Goal: Task Accomplishment & Management: Manage account settings

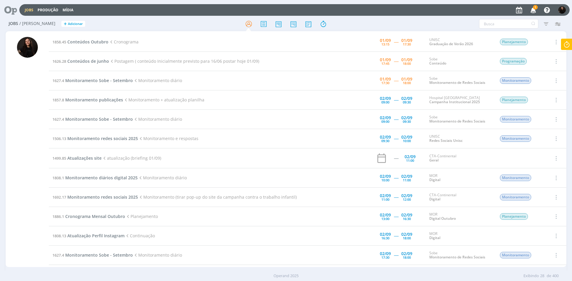
click at [536, 7] on span "1" at bounding box center [535, 7] width 5 height 4
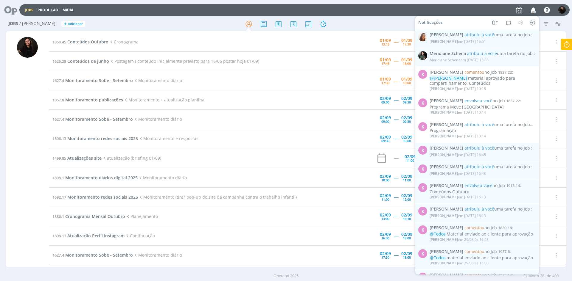
click at [536, 7] on icon "button" at bounding box center [533, 10] width 10 height 10
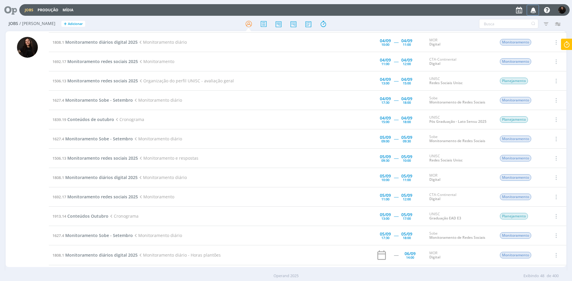
scroll to position [495, 0]
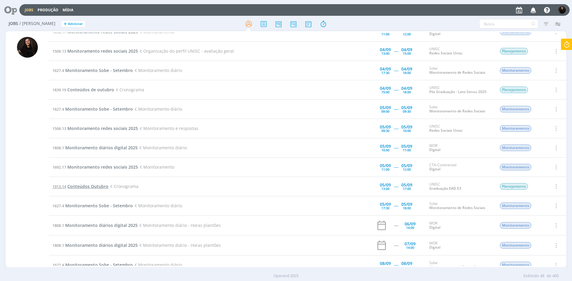
click at [79, 186] on span "Conteúdos Outubro" at bounding box center [87, 187] width 41 height 6
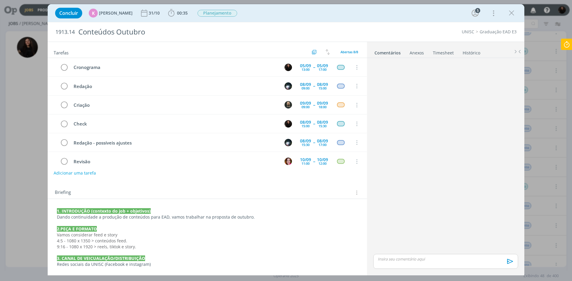
click at [508, 14] on icon "dialog" at bounding box center [511, 13] width 9 height 9
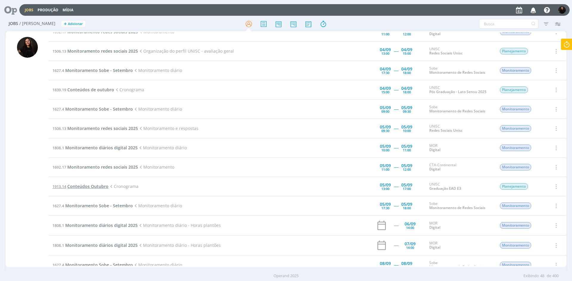
click at [87, 187] on span "Conteúdos Outubro" at bounding box center [87, 187] width 41 height 6
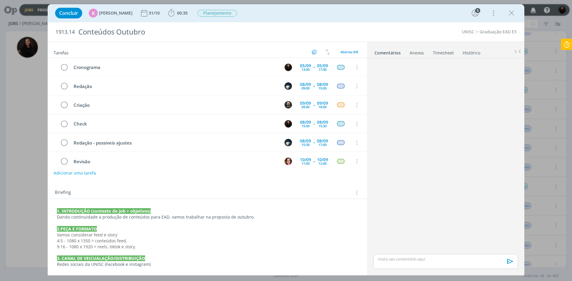
click at [508, 14] on icon "dialog" at bounding box center [511, 13] width 9 height 9
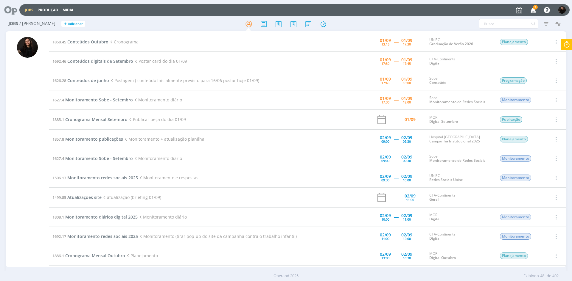
click at [530, 7] on icon "button" at bounding box center [533, 10] width 10 height 10
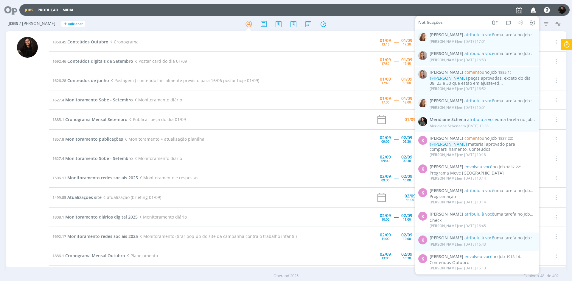
click at [530, 7] on icon "button" at bounding box center [533, 10] width 10 height 10
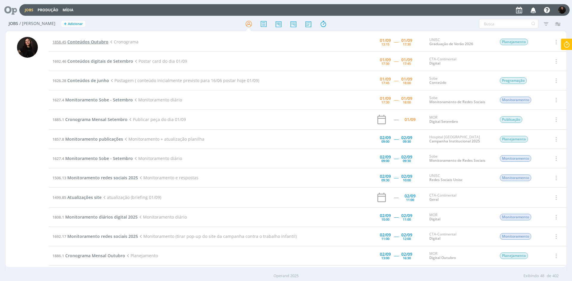
click at [104, 40] on span "Conteúdos Outubro" at bounding box center [87, 42] width 41 height 6
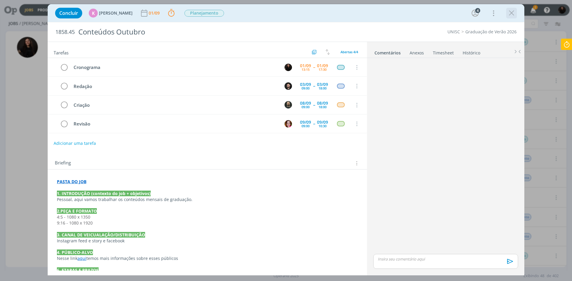
click at [510, 10] on icon "dialog" at bounding box center [511, 13] width 9 height 9
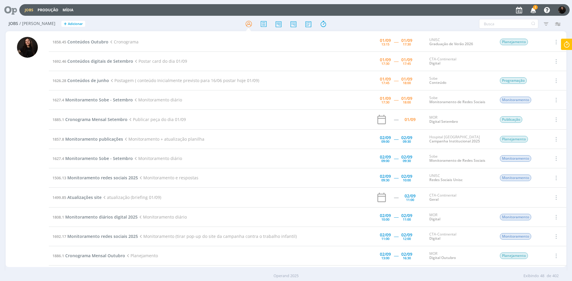
click at [533, 7] on icon "button" at bounding box center [533, 10] width 10 height 10
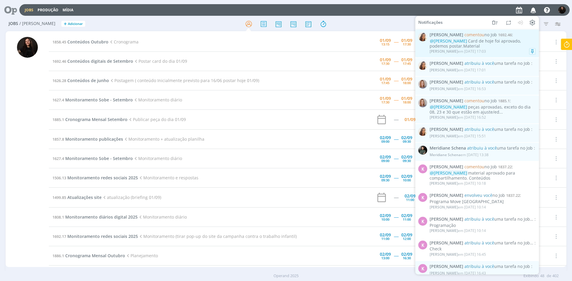
click at [504, 47] on div "@[PERSON_NAME] Card de hoje foi aprovado, podemos postar.Material" at bounding box center [482, 44] width 106 height 10
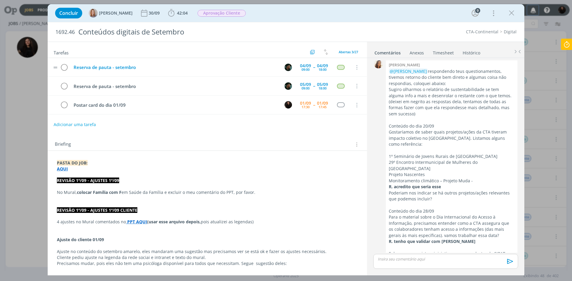
scroll to position [916, 0]
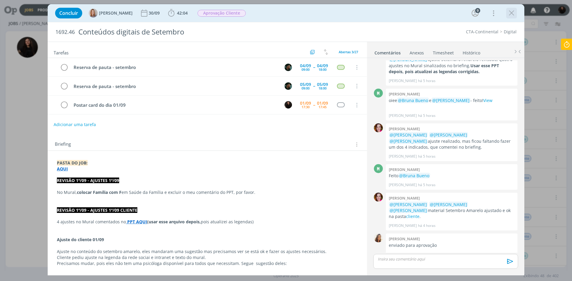
click at [514, 11] on icon "dialog" at bounding box center [511, 13] width 9 height 9
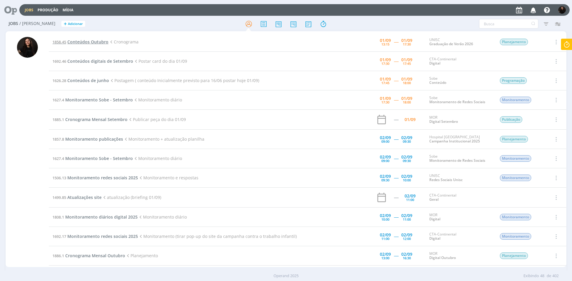
click at [83, 40] on span "Conteúdos Outubro" at bounding box center [87, 42] width 41 height 6
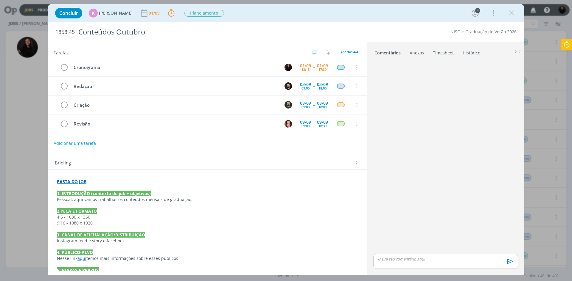
click at [512, 15] on icon "dialog" at bounding box center [511, 13] width 9 height 9
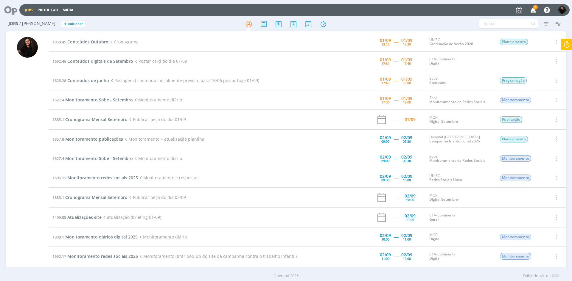
click at [98, 43] on span "Conteúdos Outubro" at bounding box center [87, 42] width 41 height 6
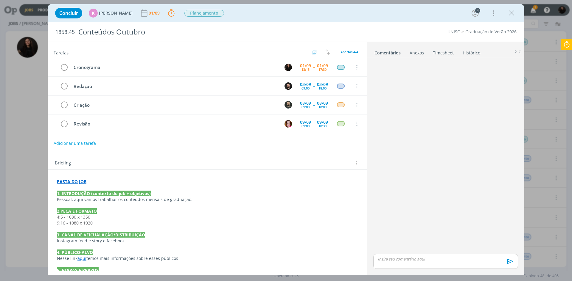
click at [390, 259] on p "dialog" at bounding box center [445, 259] width 135 height 5
drag, startPoint x: 436, startPoint y: 248, endPoint x: 419, endPoint y: 247, distance: 16.7
click at [419, 247] on p "﻿ @ Todos ﻿ Cronograma AQUI" at bounding box center [445, 247] width 135 height 5
click at [403, 264] on icon "dialog" at bounding box center [404, 263] width 5 height 5
paste input "[URL][DOMAIN_NAME]"
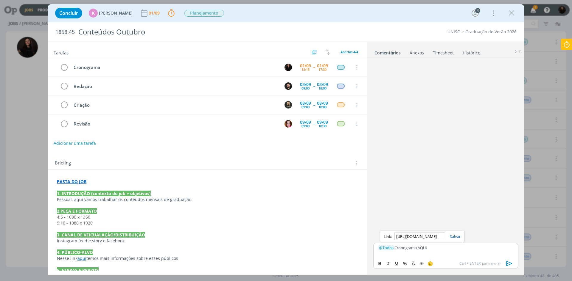
scroll to position [0, 181]
type input "[URL][DOMAIN_NAME]"
click at [459, 235] on link "dialog" at bounding box center [452, 236] width 15 height 5
click at [450, 248] on p "﻿ @ Todos ﻿ Cronograma AQUI" at bounding box center [445, 247] width 135 height 5
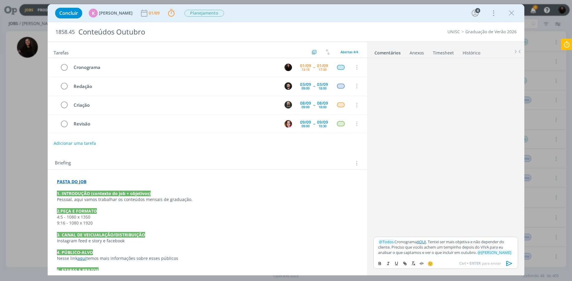
click at [509, 262] on icon "dialog" at bounding box center [509, 263] width 6 height 5
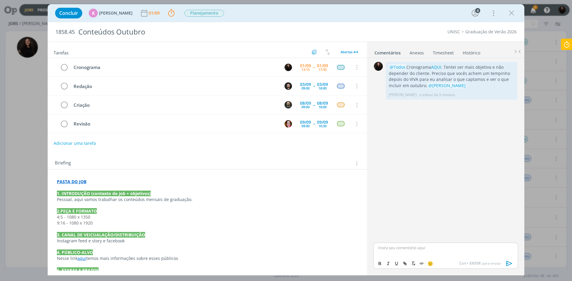
click at [561, 40] on icon at bounding box center [566, 45] width 11 height 12
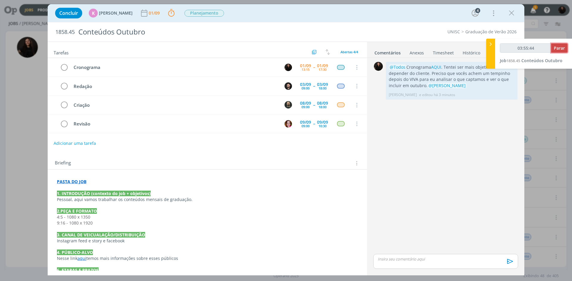
click at [558, 45] on span "Parar" at bounding box center [559, 48] width 11 height 6
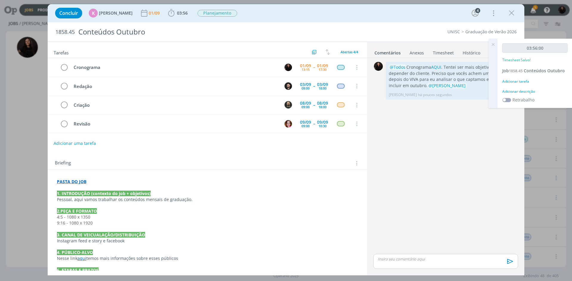
click at [528, 94] on div "Adicionar descrição" at bounding box center [534, 91] width 65 height 5
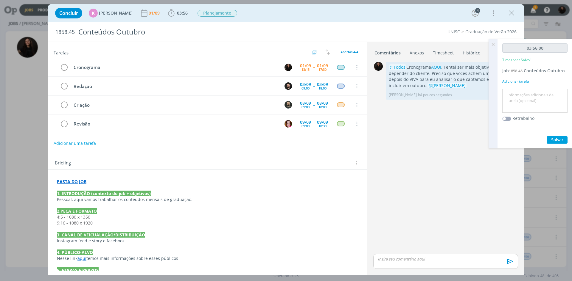
click at [527, 94] on textarea at bounding box center [535, 101] width 62 height 21
type textarea "CRONOGRAMA"
click at [555, 138] on span "Salvar" at bounding box center [557, 140] width 12 height 6
click at [64, 67] on icon "dialog" at bounding box center [64, 67] width 8 height 9
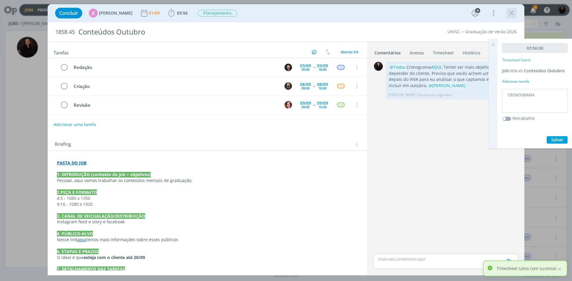
click at [509, 12] on icon "dialog" at bounding box center [511, 13] width 9 height 9
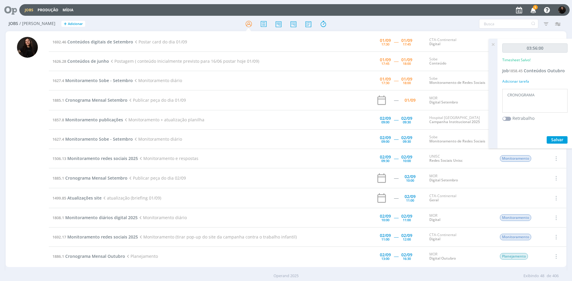
click at [492, 45] on icon at bounding box center [493, 45] width 11 height 12
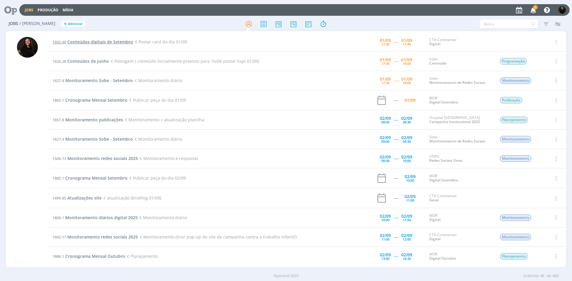
click at [116, 43] on span "Conteúdos digitais de Setembro" at bounding box center [100, 42] width 66 height 6
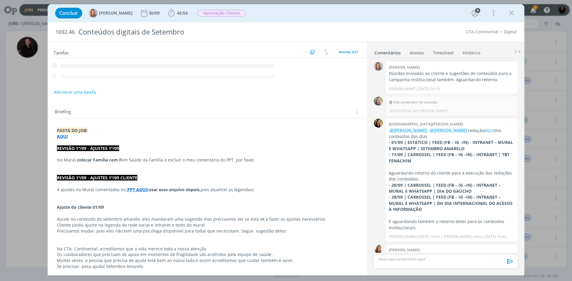
scroll to position [916, 0]
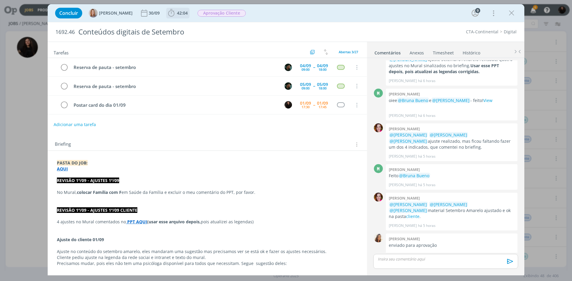
click at [174, 13] on icon "dialog" at bounding box center [171, 12] width 6 height 7
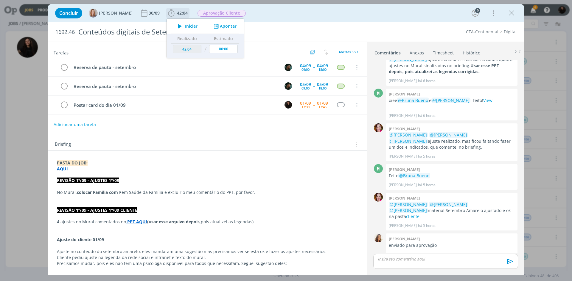
click at [186, 28] on span "Iniciar" at bounding box center [191, 26] width 13 height 4
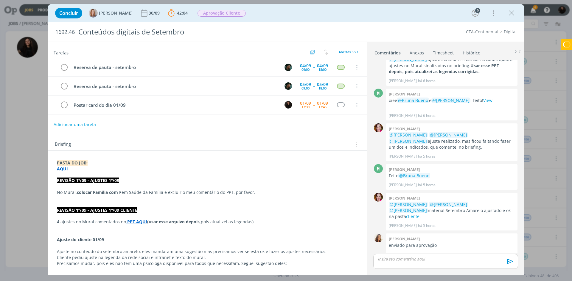
click at [408, 281] on link "AQUI" at bounding box center [410, 287] width 10 height 6
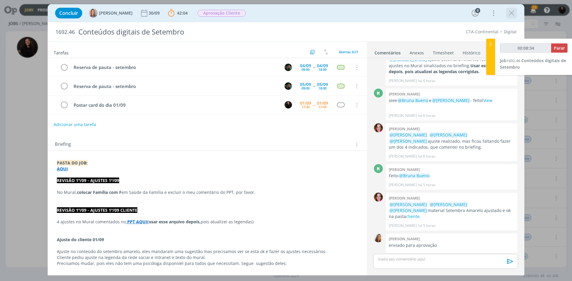
click at [512, 14] on icon "dialog" at bounding box center [511, 13] width 9 height 9
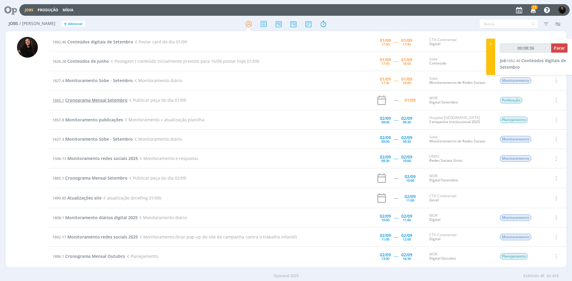
click at [93, 100] on span "Cronograma Mensal Setembro" at bounding box center [96, 100] width 62 height 6
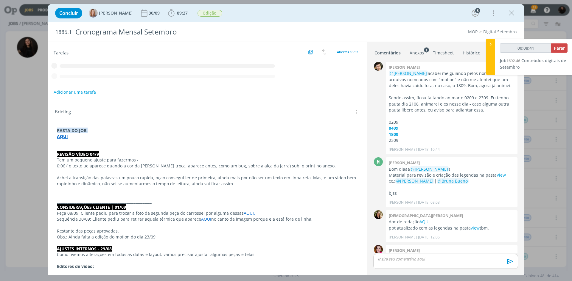
scroll to position [898, 0]
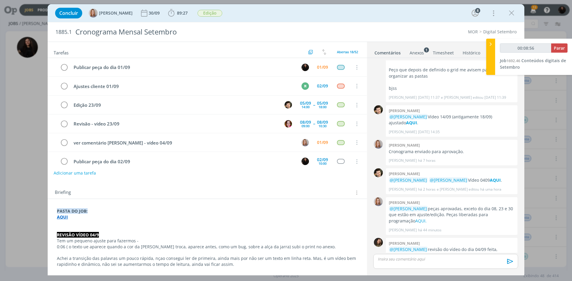
type input "00:08:57"
drag, startPoint x: 491, startPoint y: 46, endPoint x: 303, endPoint y: 3, distance: 192.3
click at [491, 46] on icon at bounding box center [491, 44] width 6 height 6
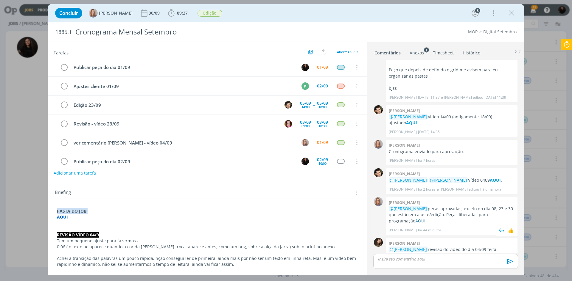
click at [415, 218] on link "AQUI." at bounding box center [420, 221] width 11 height 6
click at [566, 46] on icon at bounding box center [566, 45] width 11 height 12
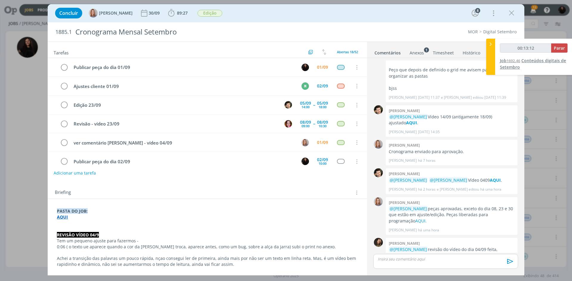
click at [531, 60] on span "Conteúdos digitais de Setembro" at bounding box center [533, 64] width 66 height 12
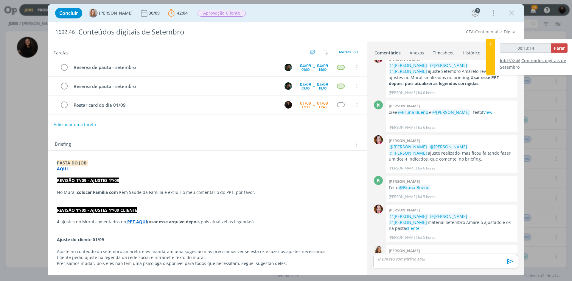
scroll to position [916, 0]
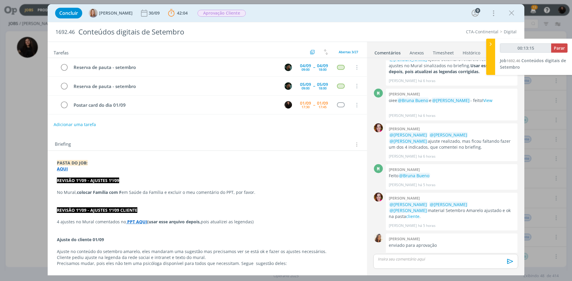
type input "00:13:16"
click at [559, 50] on span "Parar" at bounding box center [559, 48] width 11 height 6
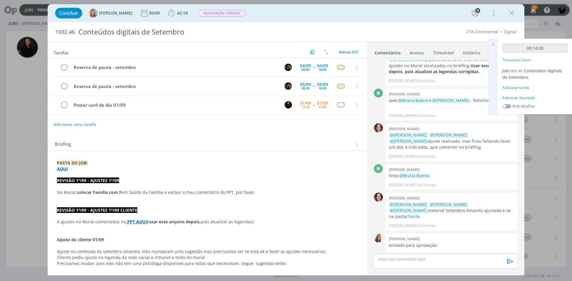
click at [526, 96] on div "Adicionar descrição" at bounding box center [534, 97] width 65 height 5
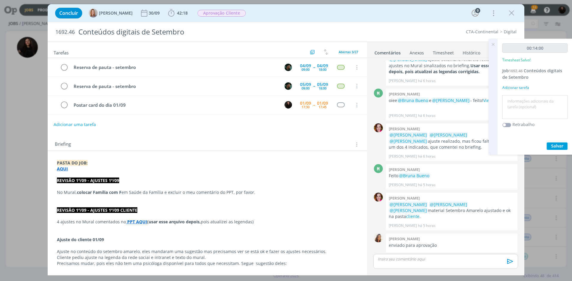
click at [523, 101] on textarea at bounding box center [535, 107] width 62 height 21
type textarea "conteudo dia 01"
click at [558, 149] on span "Salvar" at bounding box center [557, 146] width 12 height 6
click at [441, 264] on div "dialog" at bounding box center [445, 261] width 145 height 15
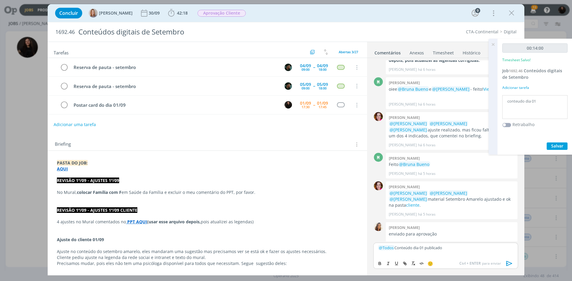
click at [510, 263] on icon "dialog" at bounding box center [509, 263] width 6 height 5
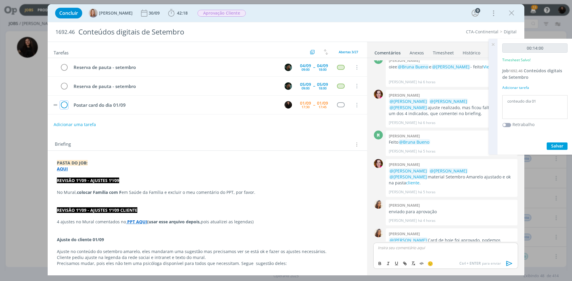
click at [64, 105] on icon "dialog" at bounding box center [64, 105] width 8 height 9
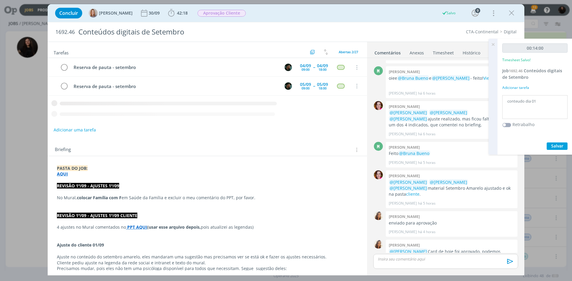
click at [514, 13] on icon "dialog" at bounding box center [511, 13] width 9 height 9
click at [512, 13] on div at bounding box center [286, 140] width 572 height 281
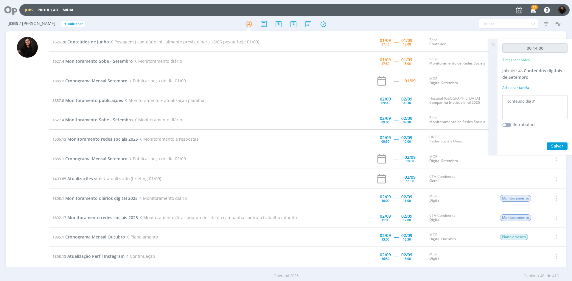
click at [494, 43] on icon at bounding box center [493, 45] width 11 height 12
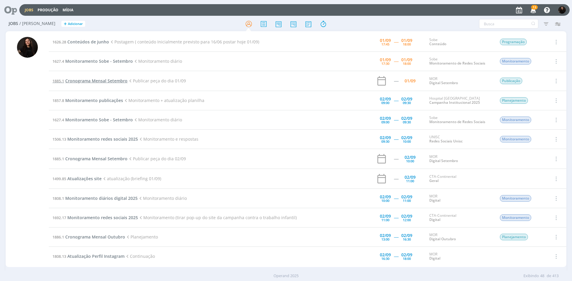
click at [114, 82] on span "Cronograma Mensal Setembro" at bounding box center [96, 81] width 62 height 6
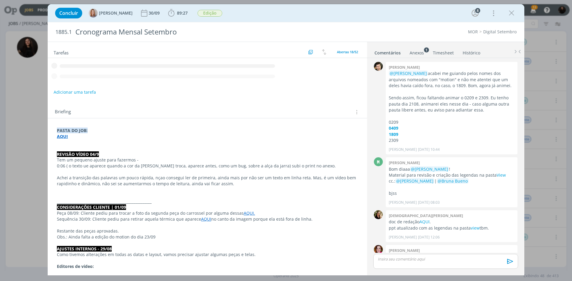
scroll to position [898, 0]
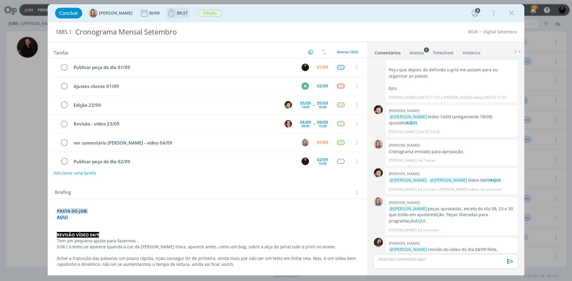
click at [173, 16] on icon "dialog" at bounding box center [171, 12] width 6 height 7
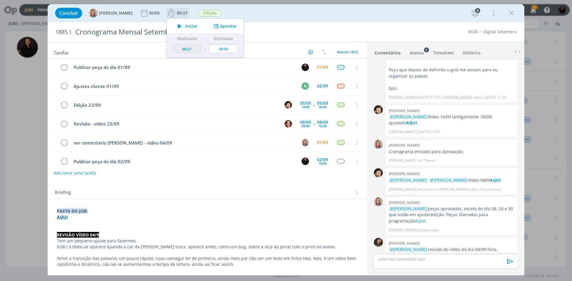
click at [178, 24] on icon "dialog" at bounding box center [180, 26] width 10 height 8
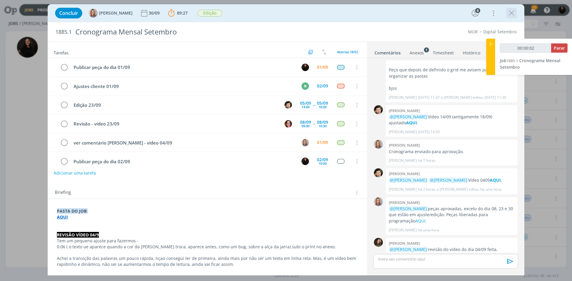
click at [516, 12] on icon "dialog" at bounding box center [511, 13] width 9 height 9
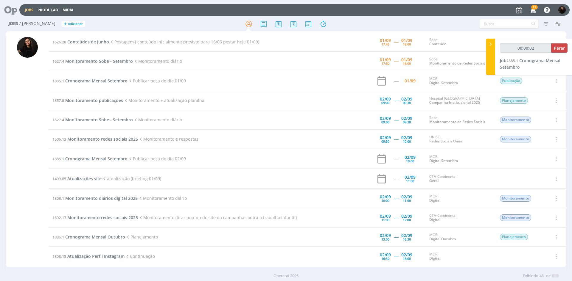
type input "00:00:03"
click at [489, 43] on icon at bounding box center [491, 44] width 6 height 6
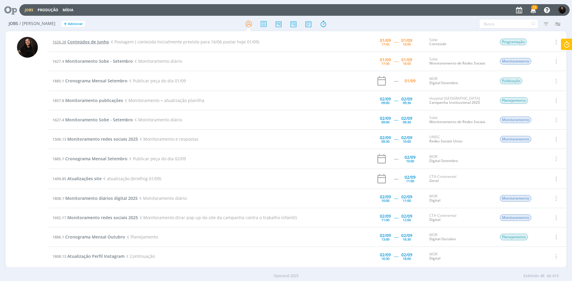
click at [87, 41] on span "Conteúdos de junho" at bounding box center [88, 42] width 42 height 6
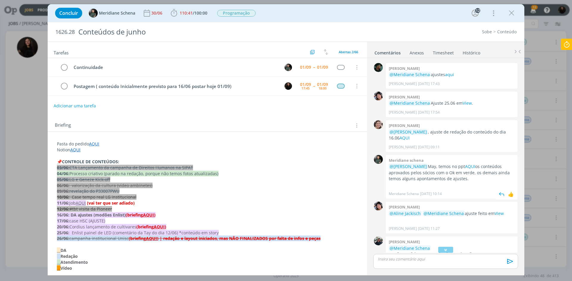
scroll to position [644, 0]
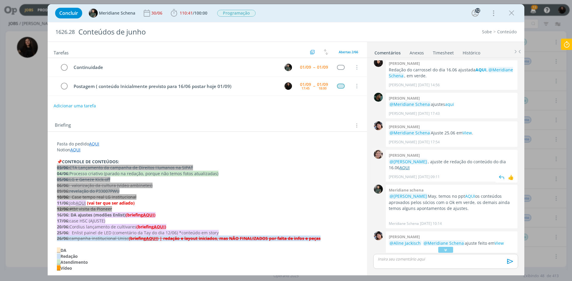
click at [409, 165] on link "AQUI" at bounding box center [404, 168] width 10 height 6
click at [570, 41] on icon at bounding box center [566, 45] width 11 height 12
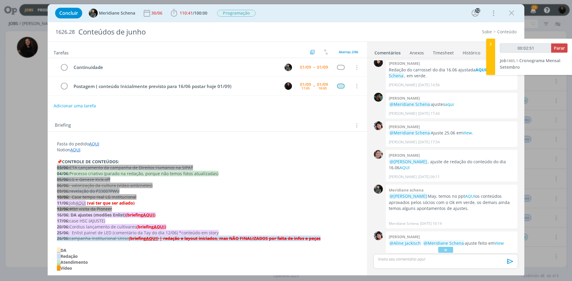
type input "00:02:52"
click at [486, 47] on div at bounding box center [490, 57] width 9 height 36
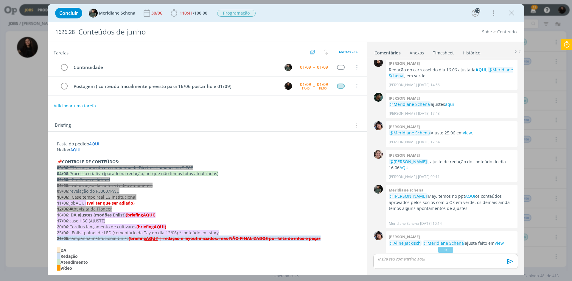
click at [564, 45] on icon at bounding box center [566, 45] width 11 height 12
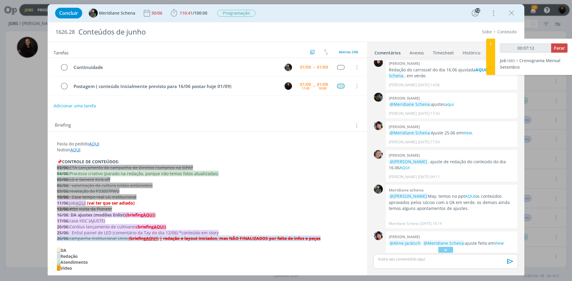
type input "00:07:13"
click at [491, 42] on icon at bounding box center [491, 44] width 6 height 6
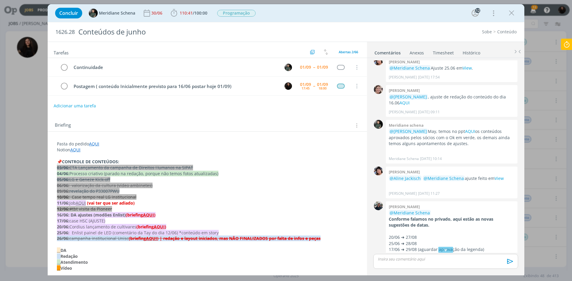
scroll to position [1503, 0]
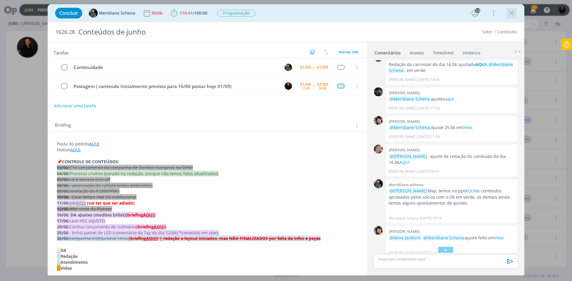
click at [515, 17] on icon "dialog" at bounding box center [511, 13] width 9 height 9
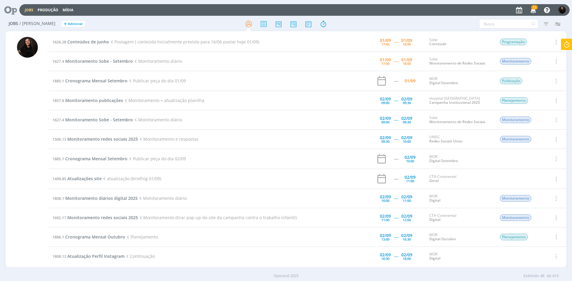
click at [566, 43] on icon at bounding box center [566, 45] width 11 height 12
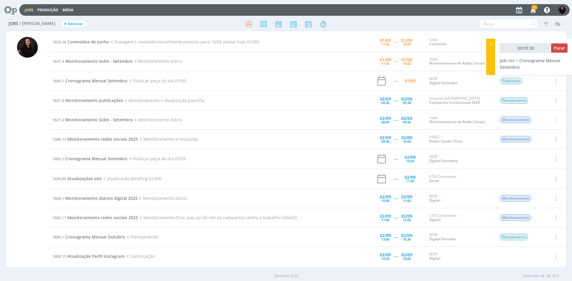
type input "00:09:21"
click at [492, 46] on icon at bounding box center [491, 44] width 6 height 6
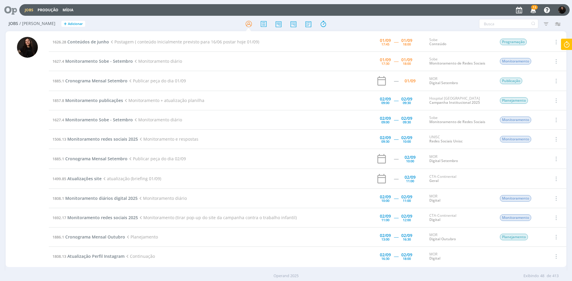
click at [569, 41] on icon at bounding box center [566, 45] width 11 height 12
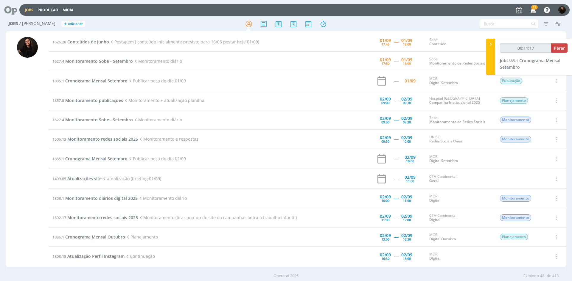
type input "00:11:18"
click at [558, 48] on span "Parar" at bounding box center [559, 48] width 11 height 6
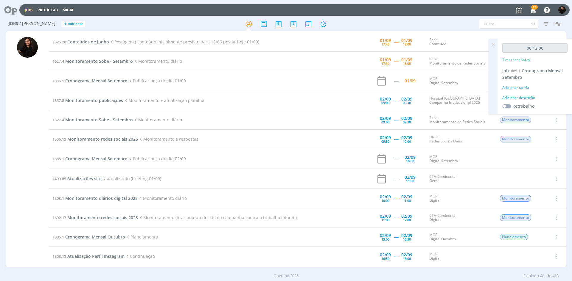
click at [527, 96] on div "Adicionar descrição" at bounding box center [534, 97] width 65 height 5
click at [525, 99] on textarea at bounding box center [535, 107] width 62 height 21
type textarea "publicação dia 1"
click at [554, 145] on span "Salvar" at bounding box center [557, 146] width 12 height 6
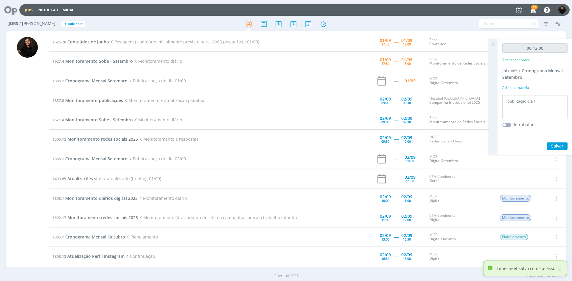
click at [106, 80] on span "Cronograma Mensal Setembro" at bounding box center [96, 81] width 62 height 6
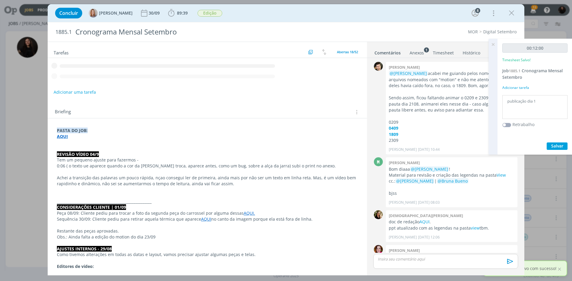
scroll to position [898, 0]
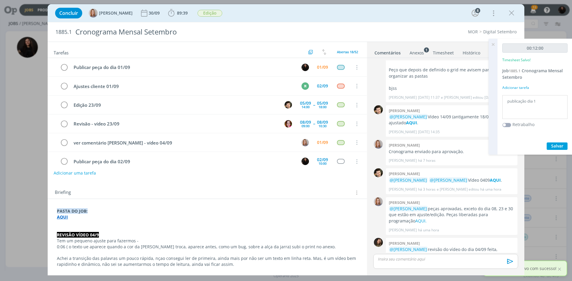
click at [421, 258] on p "dialog" at bounding box center [445, 259] width 135 height 5
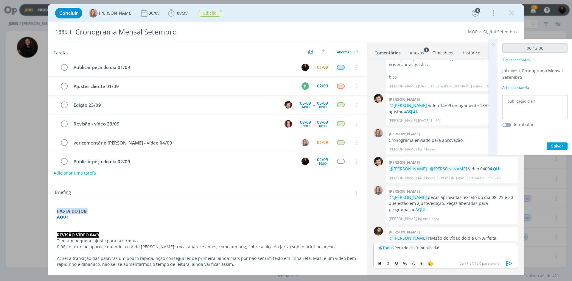
click at [506, 263] on icon "dialog" at bounding box center [509, 263] width 9 height 9
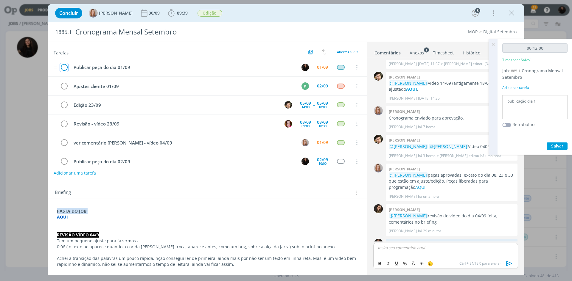
click at [64, 68] on icon "dialog" at bounding box center [64, 67] width 8 height 9
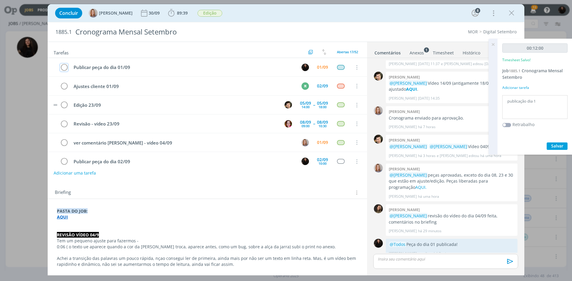
scroll to position [920, 0]
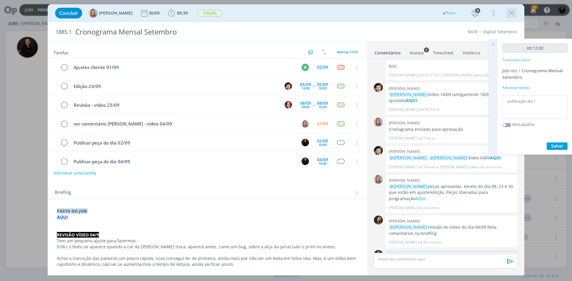
click at [510, 11] on icon "dialog" at bounding box center [511, 13] width 9 height 9
click at [494, 43] on div at bounding box center [286, 140] width 572 height 281
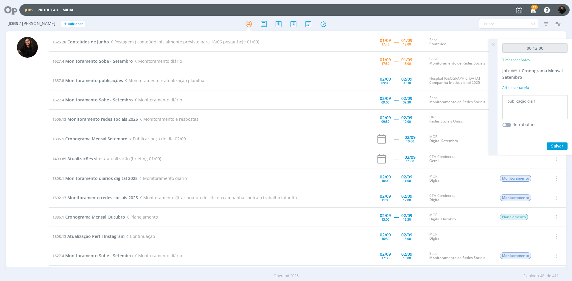
click at [82, 62] on span "Monitoramento Sobe - Setembro" at bounding box center [99, 61] width 68 height 6
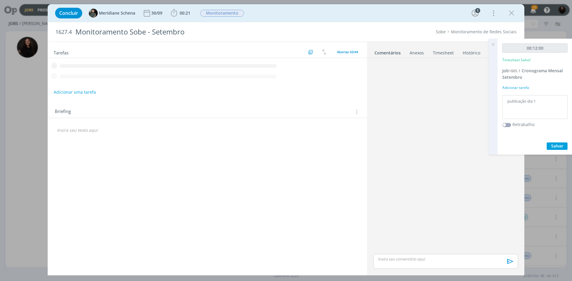
click at [172, 11] on icon "dialog" at bounding box center [174, 12] width 6 height 7
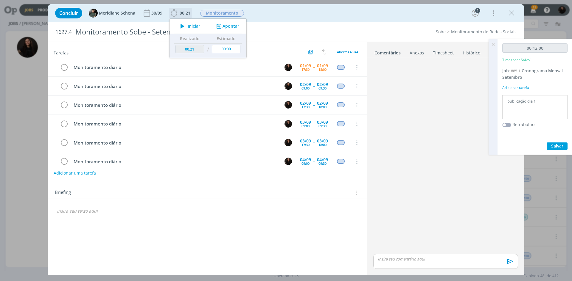
click at [192, 27] on span "Iniciar" at bounding box center [194, 26] width 13 height 4
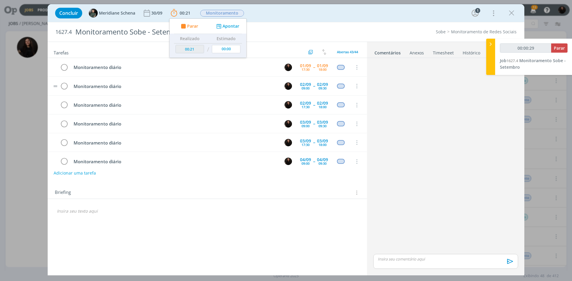
type input "00:00:30"
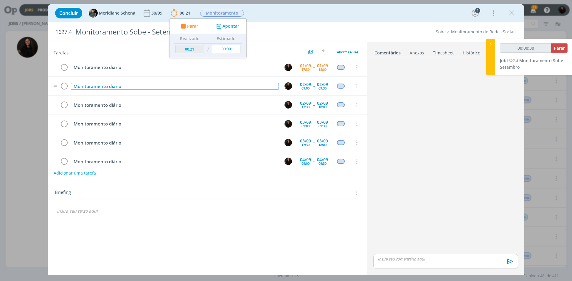
click at [134, 89] on div "Monitoramento diário" at bounding box center [175, 86] width 208 height 7
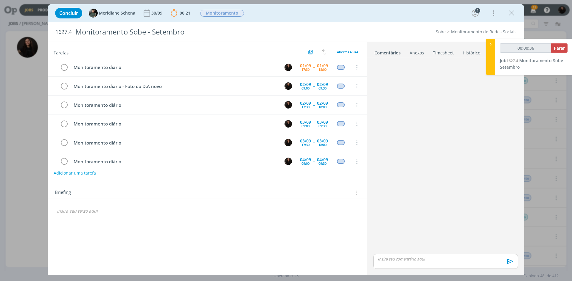
click at [510, 16] on icon "dialog" at bounding box center [511, 13] width 9 height 9
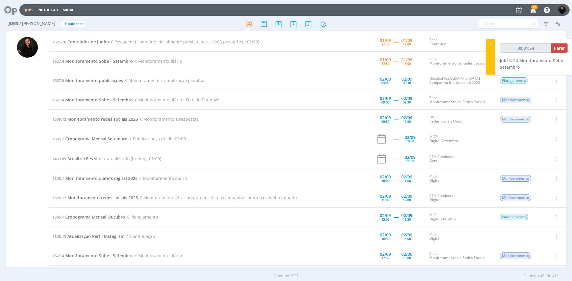
click at [81, 41] on span "Conteúdos de junho" at bounding box center [88, 42] width 42 height 6
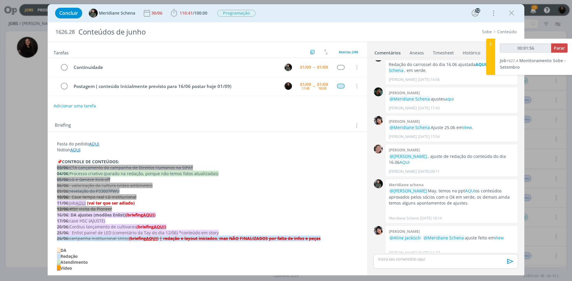
scroll to position [1562, 0]
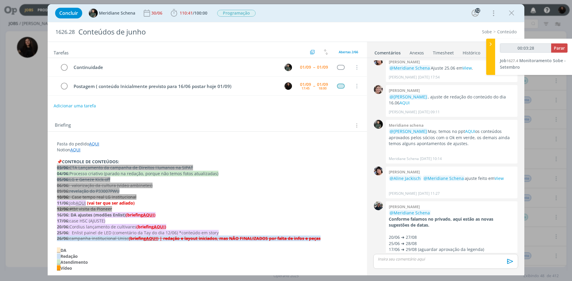
type input "00:03:29"
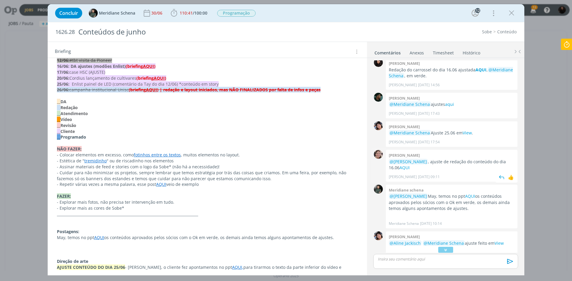
scroll to position [734, 0]
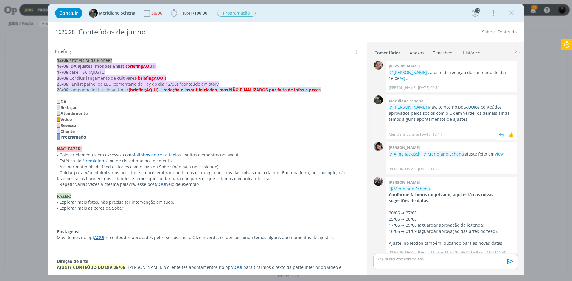
click at [468, 104] on link "AQUI" at bounding box center [470, 107] width 10 height 6
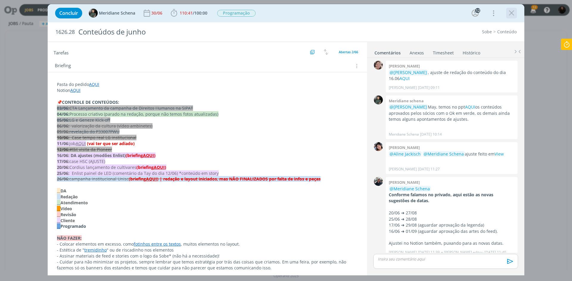
click at [508, 14] on icon "dialog" at bounding box center [511, 13] width 9 height 9
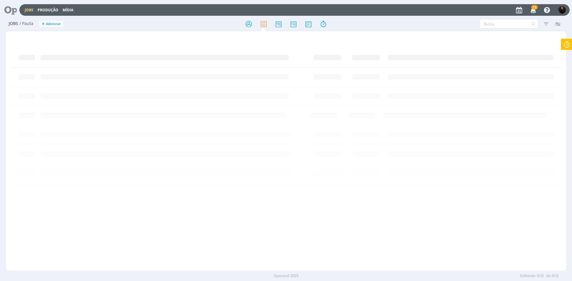
click at [534, 8] on div at bounding box center [286, 140] width 572 height 281
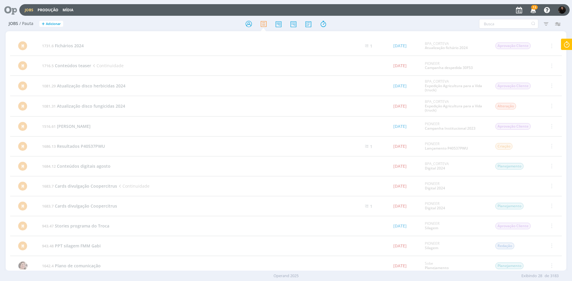
click at [530, 8] on icon "button" at bounding box center [533, 10] width 10 height 10
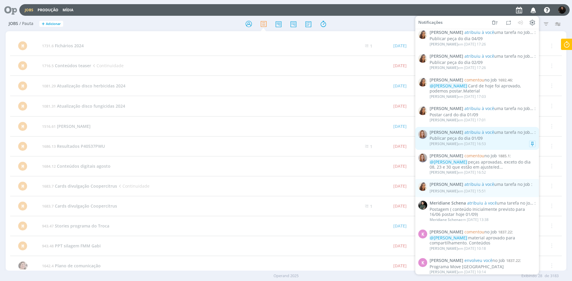
scroll to position [328, 0]
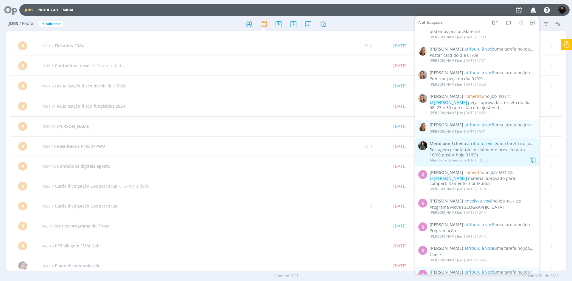
click at [497, 154] on div "Postagem ( conteúdo Inicialmente previsto para 16/06 postar hoje 01/09)" at bounding box center [482, 153] width 106 height 10
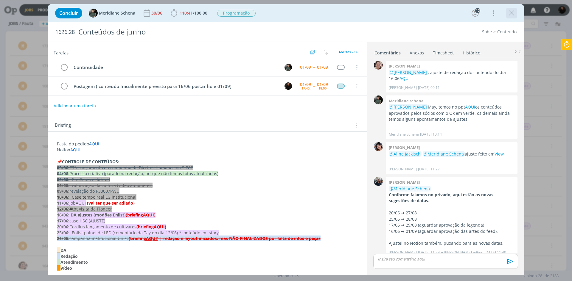
click at [512, 15] on icon "dialog" at bounding box center [511, 13] width 9 height 9
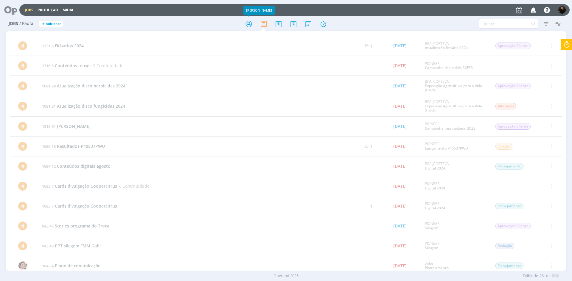
drag, startPoint x: 251, startPoint y: 25, endPoint x: 178, endPoint y: 0, distance: 77.2
click at [251, 25] on icon at bounding box center [248, 24] width 11 height 12
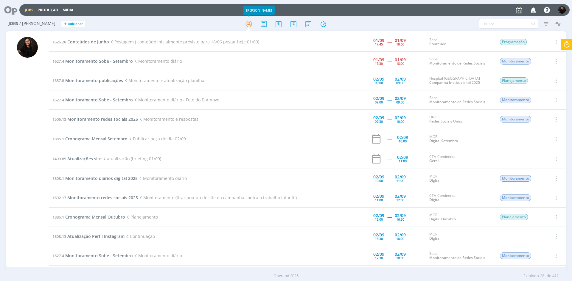
click at [561, 44] on icon at bounding box center [566, 45] width 11 height 12
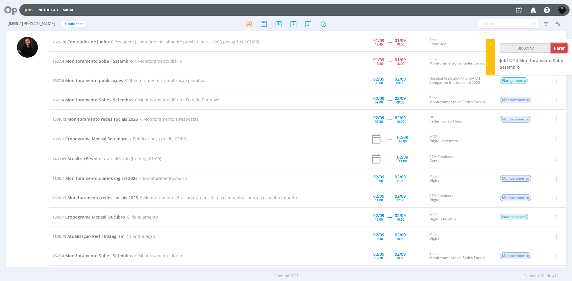
click at [561, 52] on button "Parar" at bounding box center [559, 47] width 16 height 9
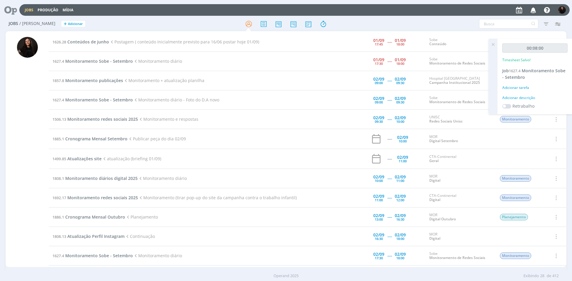
click at [510, 96] on div "Adicionar descrição" at bounding box center [534, 97] width 65 height 5
click at [509, 101] on textarea at bounding box center [535, 107] width 62 height 21
type textarea "monitoramento diário"
click at [552, 144] on span "Salvar" at bounding box center [557, 146] width 12 height 6
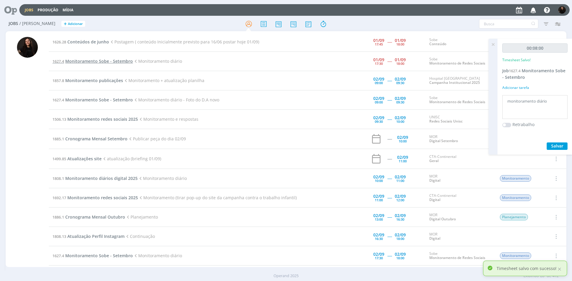
click at [103, 59] on span "Monitoramento Sobe - Setembro" at bounding box center [99, 61] width 68 height 6
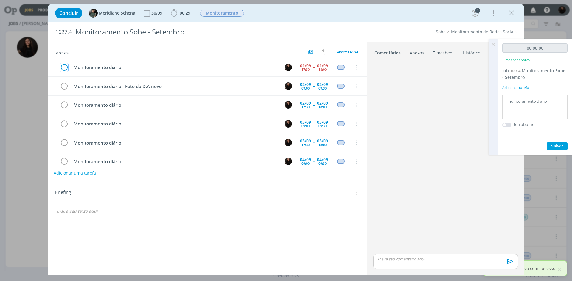
click at [64, 66] on icon "dialog" at bounding box center [64, 67] width 8 height 9
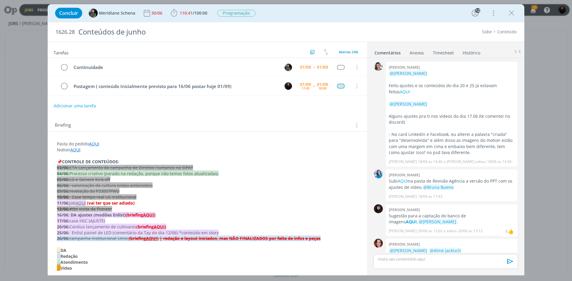
scroll to position [734, 0]
